Goal: Task Accomplishment & Management: Use online tool/utility

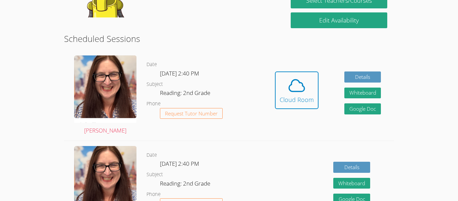
scroll to position [158, 0]
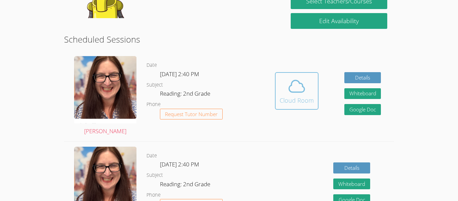
click at [300, 97] on div "Cloud Room" at bounding box center [297, 100] width 34 height 9
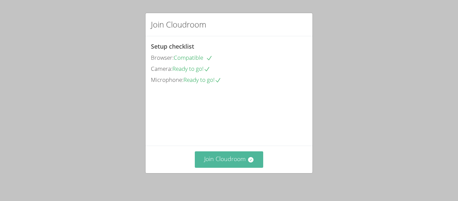
click at [249, 165] on button "Join Cloudroom" at bounding box center [229, 159] width 69 height 16
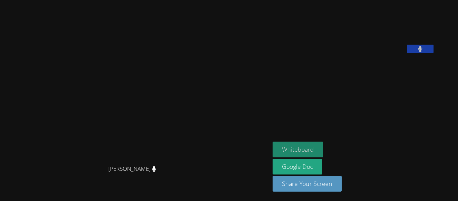
click at [323, 153] on button "Whiteboard" at bounding box center [298, 150] width 51 height 16
